Goal: Find specific page/section: Find specific page/section

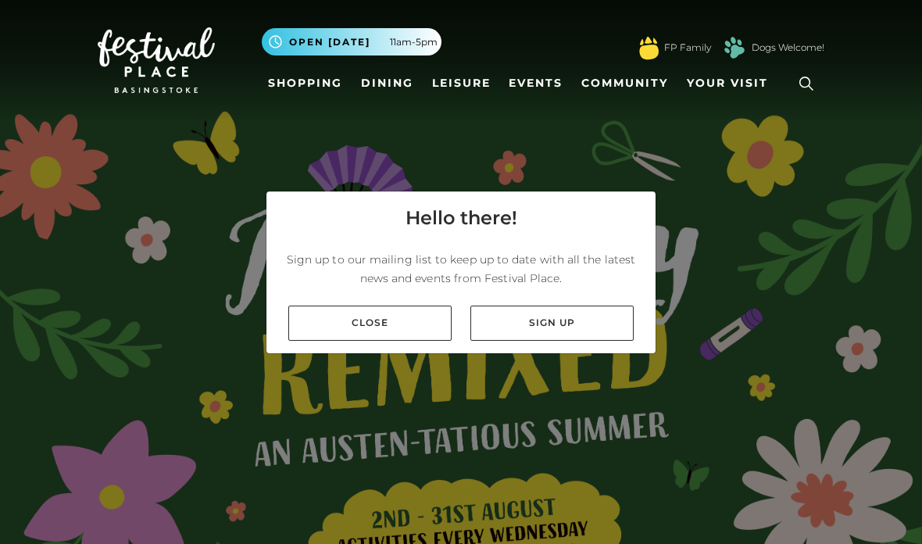
click at [413, 341] on link "Close" at bounding box center [369, 323] width 163 height 35
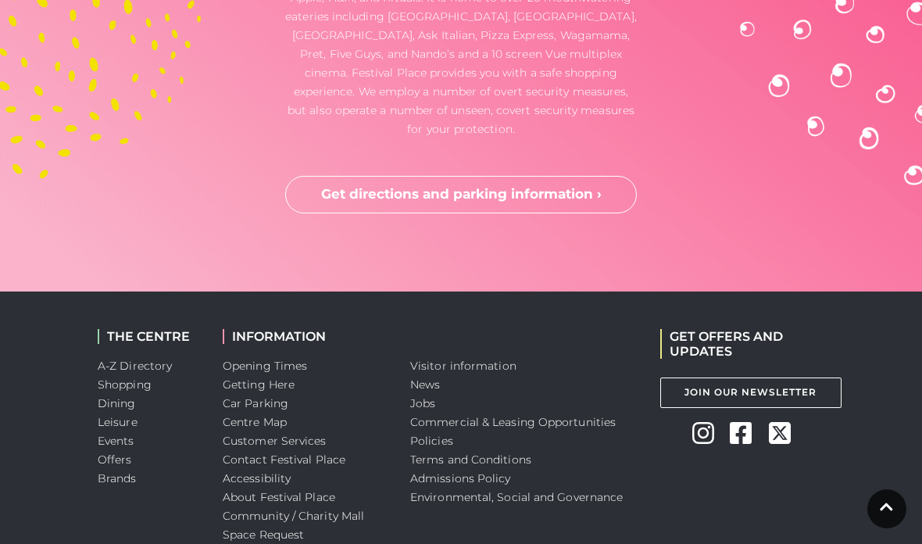
scroll to position [4304, 0]
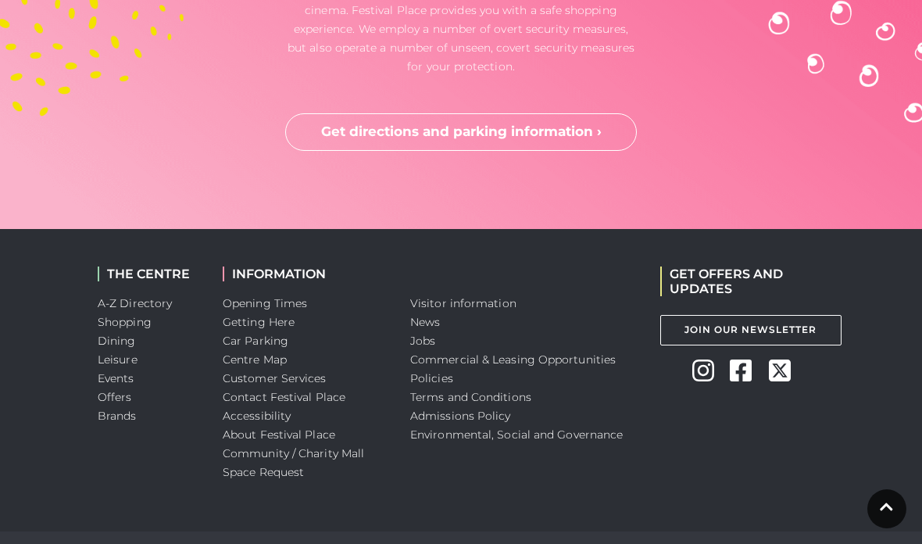
click at [166, 296] on link "A-Z Directory" at bounding box center [135, 303] width 74 height 14
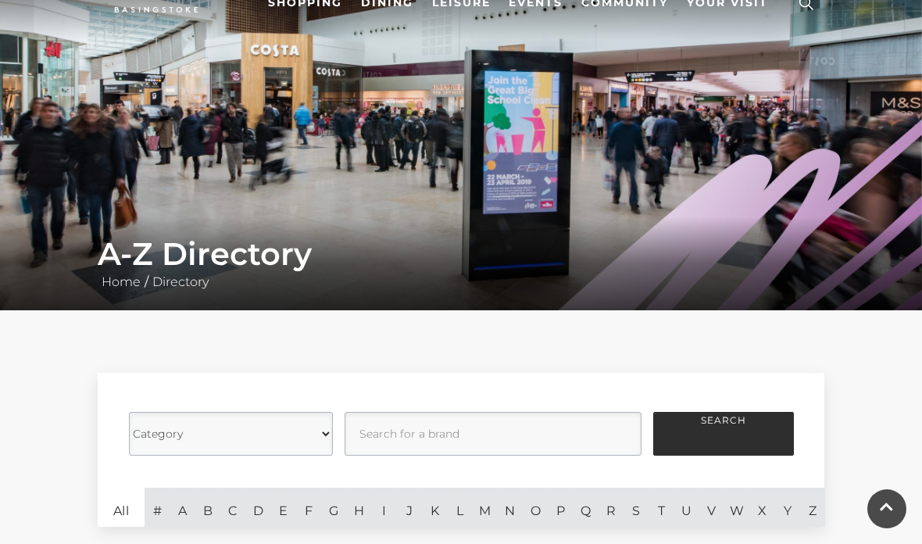
scroll to position [89, 0]
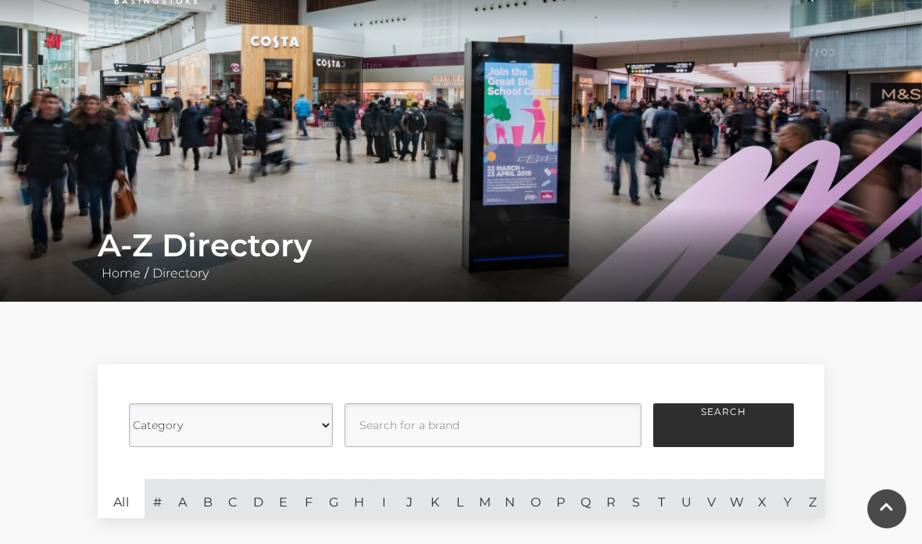
click at [739, 504] on link "W" at bounding box center [737, 498] width 25 height 39
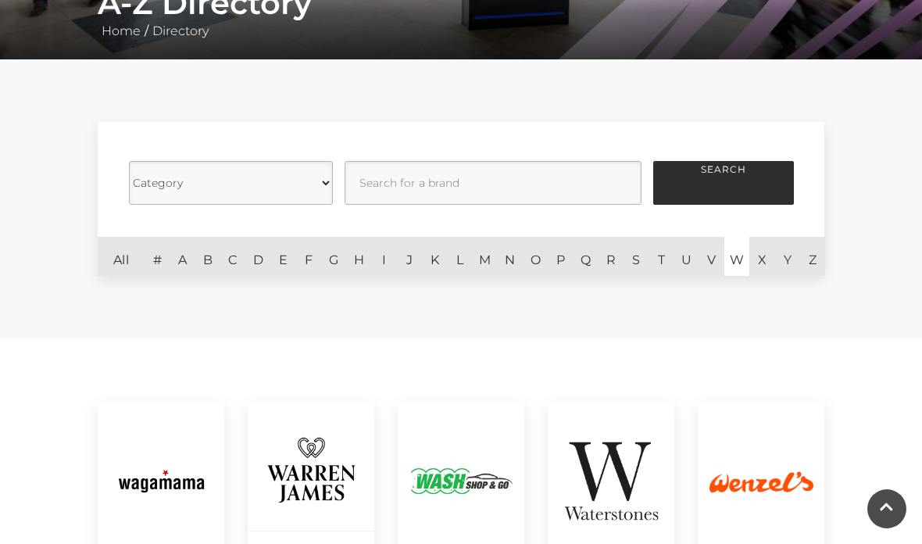
scroll to position [326, 0]
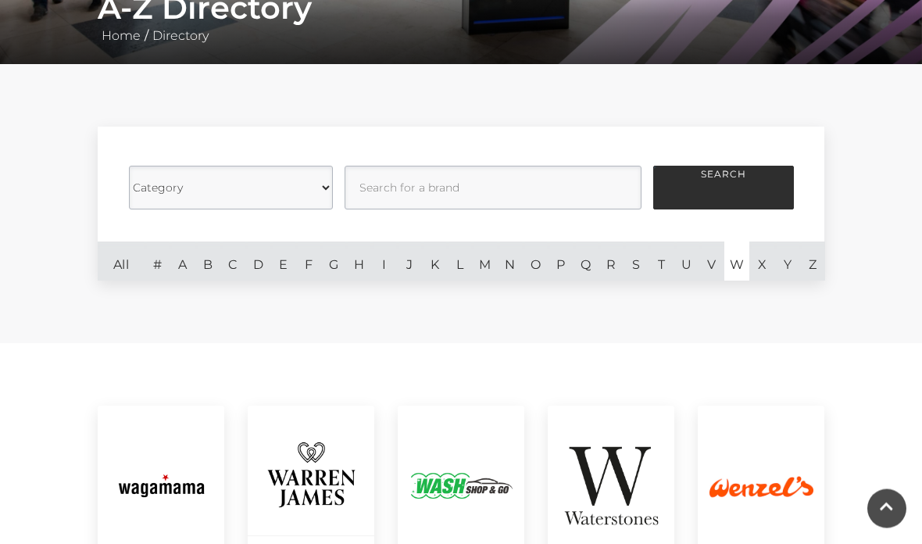
click at [636, 261] on link "S" at bounding box center [636, 261] width 25 height 39
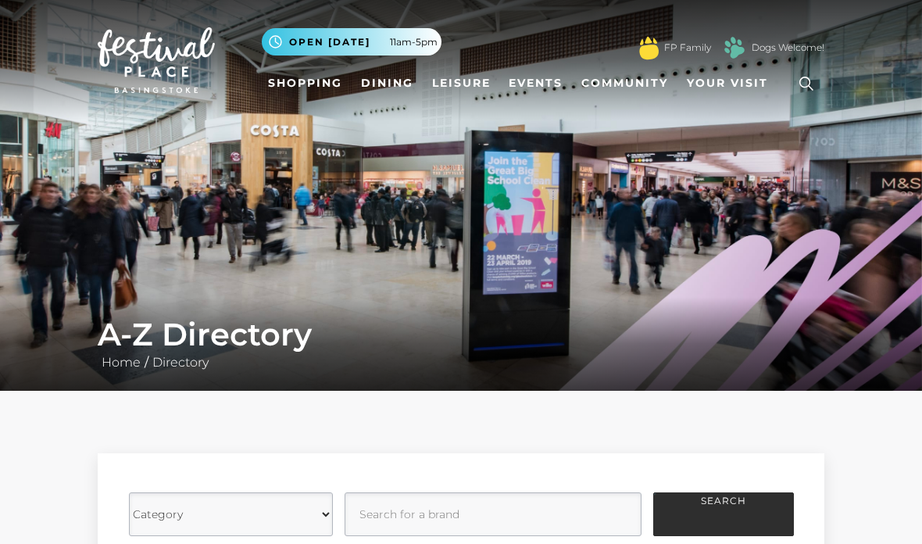
click at [806, 84] on icon at bounding box center [806, 83] width 23 height 23
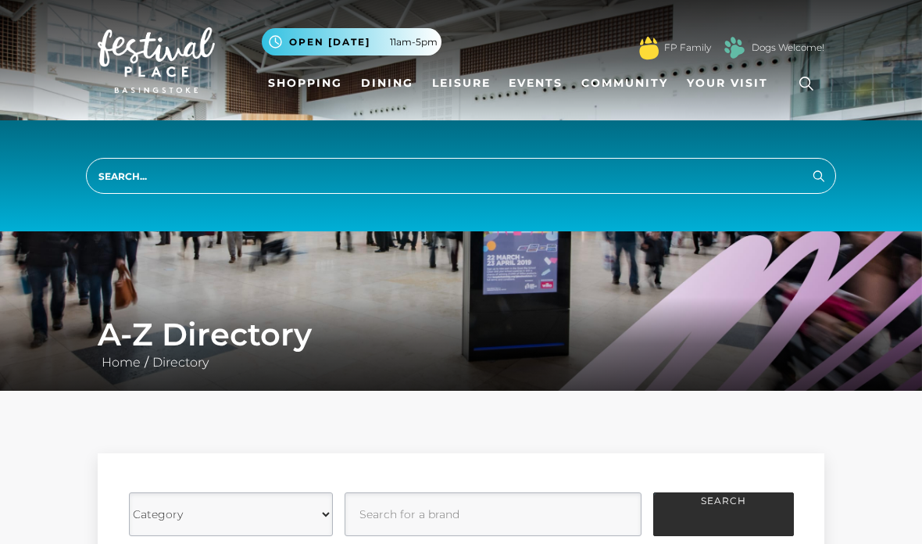
click at [377, 177] on input "search" at bounding box center [461, 176] width 750 height 36
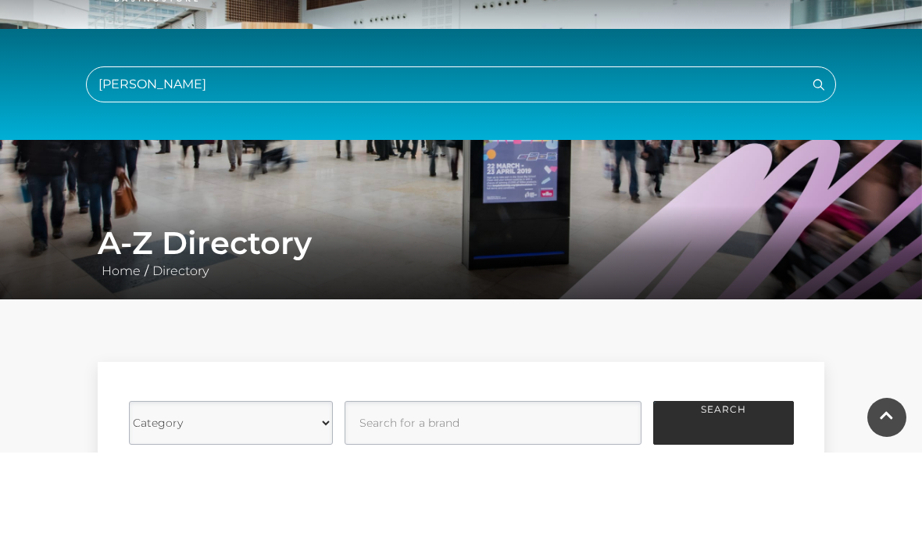
type input "W h smith"
click at [820, 167] on icon "submit" at bounding box center [819, 176] width 19 height 19
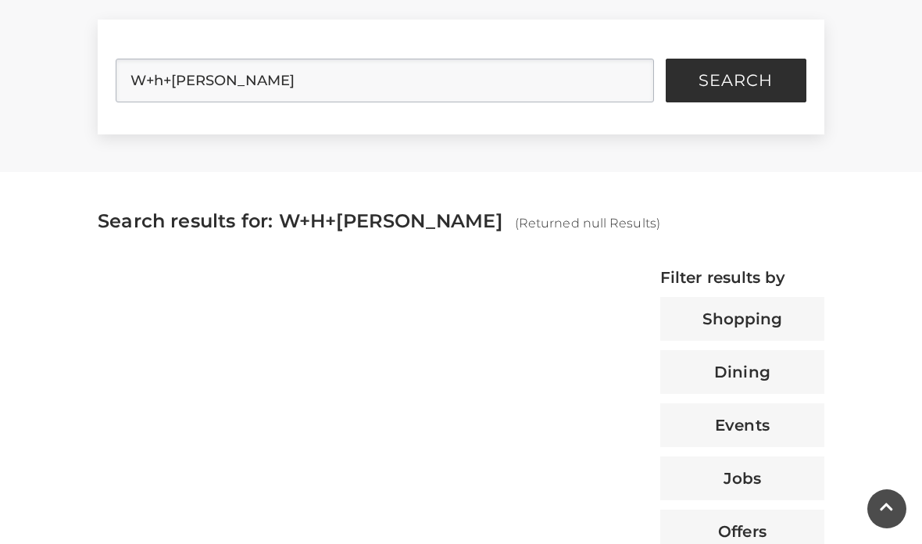
scroll to position [408, 0]
